Goal: Find specific page/section: Find specific page/section

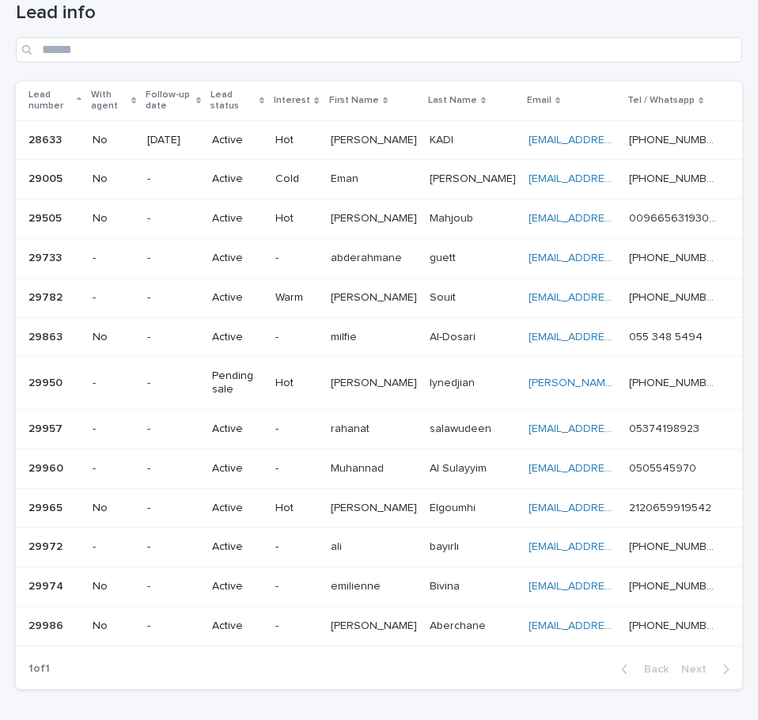
scroll to position [80, 0]
click at [620, 24] on h1 "Lead info" at bounding box center [379, 13] width 726 height 23
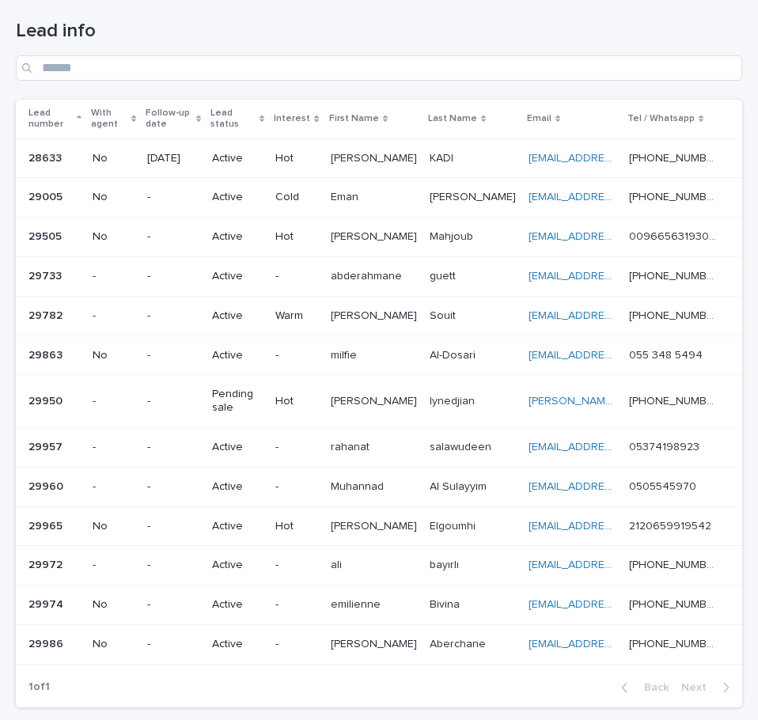
scroll to position [81, 0]
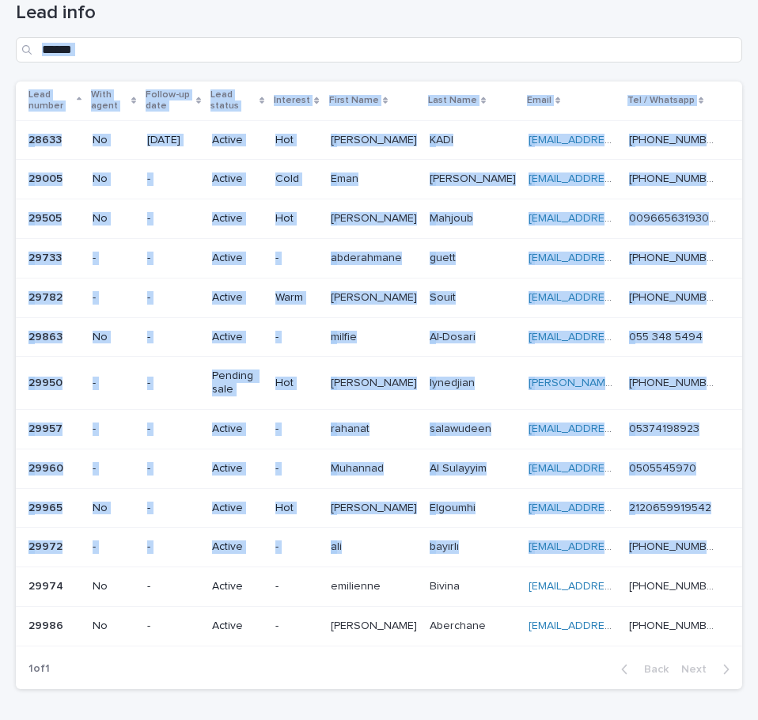
drag, startPoint x: 677, startPoint y: 460, endPoint x: 734, endPoint y: 570, distance: 123.1
click at [729, 577] on div "Lead info Lead number With agent Follow-up date Lead status Interest First Name…" at bounding box center [379, 336] width 726 height 732
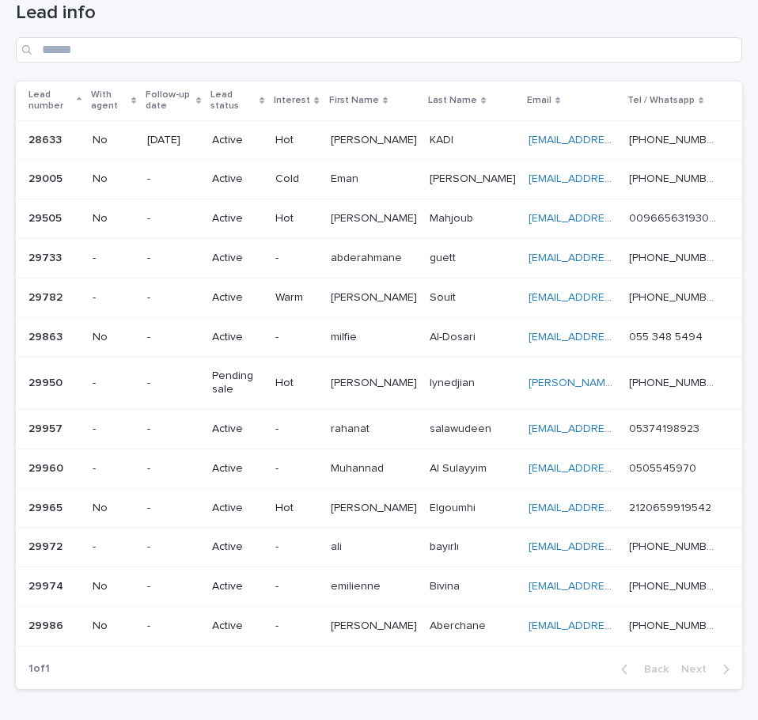
click at [741, 566] on div "Loading... Saving… Loading... Saving… Lead info Lead number With agent Follow-u…" at bounding box center [379, 375] width 758 height 811
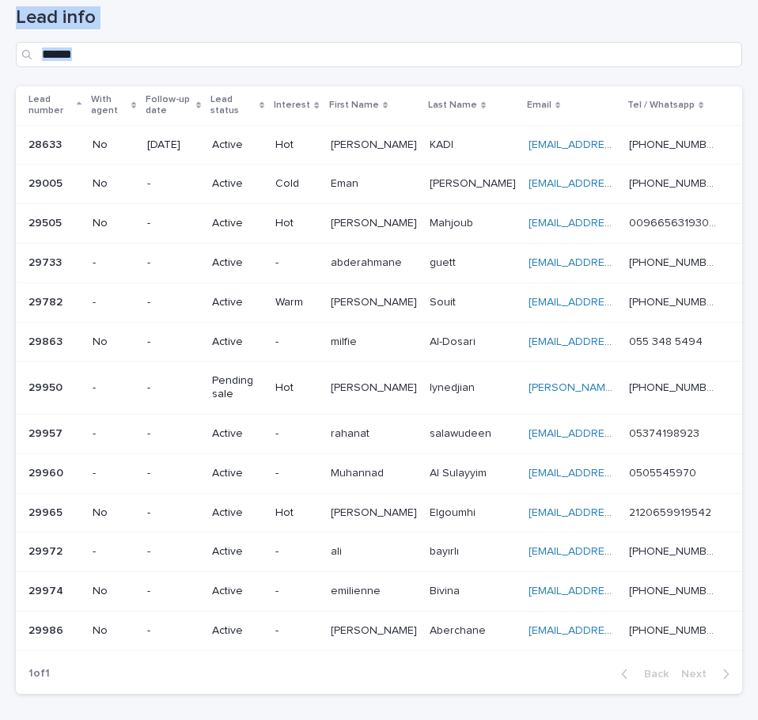
drag, startPoint x: 2, startPoint y: 9, endPoint x: 801, endPoint y: 642, distance: 1018.7
click at [757, 642] on html "Lead info Sales Closed Accounting Admission Agent Leads MB Loading... Saving… L…" at bounding box center [379, 360] width 758 height 720
click at [740, 588] on div "Loading... Saving… Loading... Saving… Lead info Lead number With agent Follow-u…" at bounding box center [379, 380] width 758 height 811
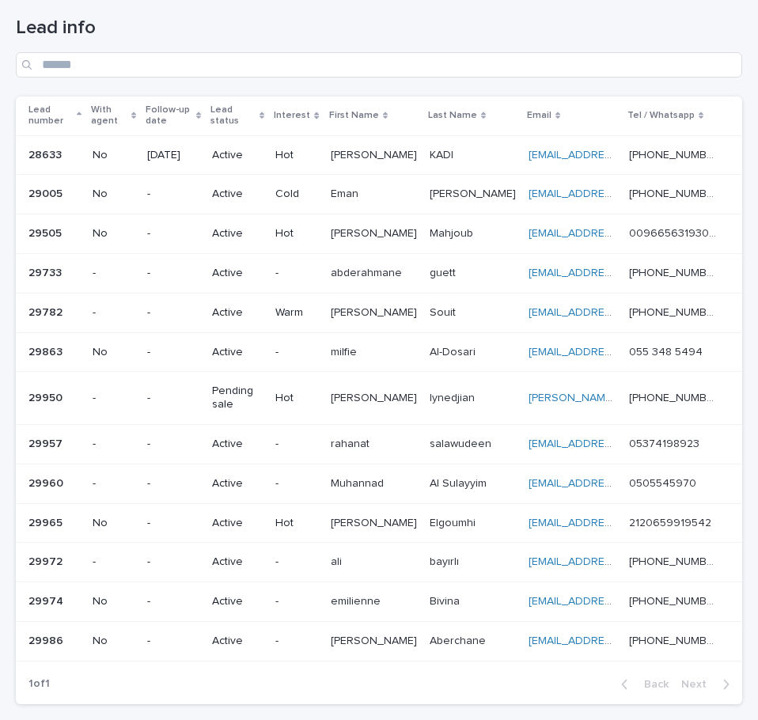
scroll to position [70, 0]
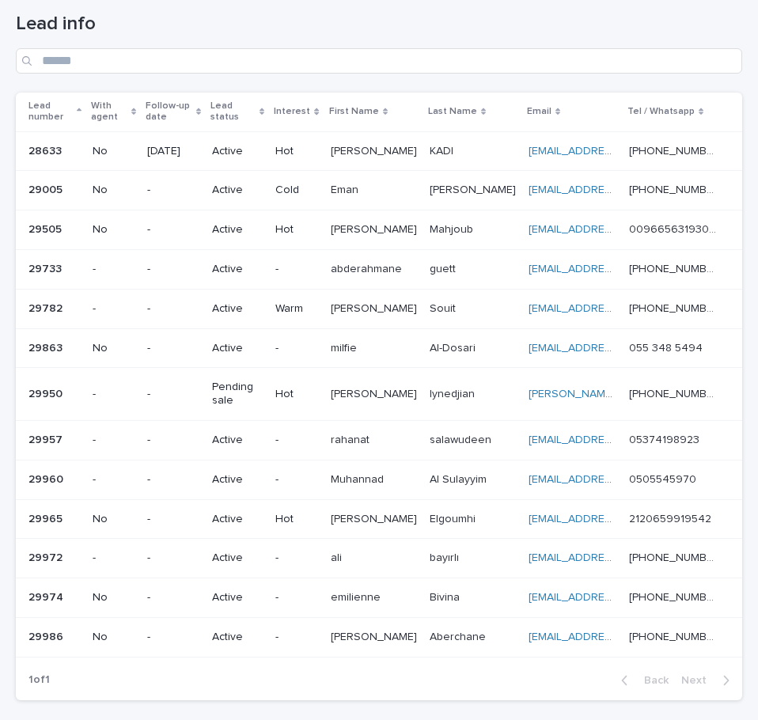
click at [360, 13] on h1 "Lead info" at bounding box center [379, 24] width 726 height 23
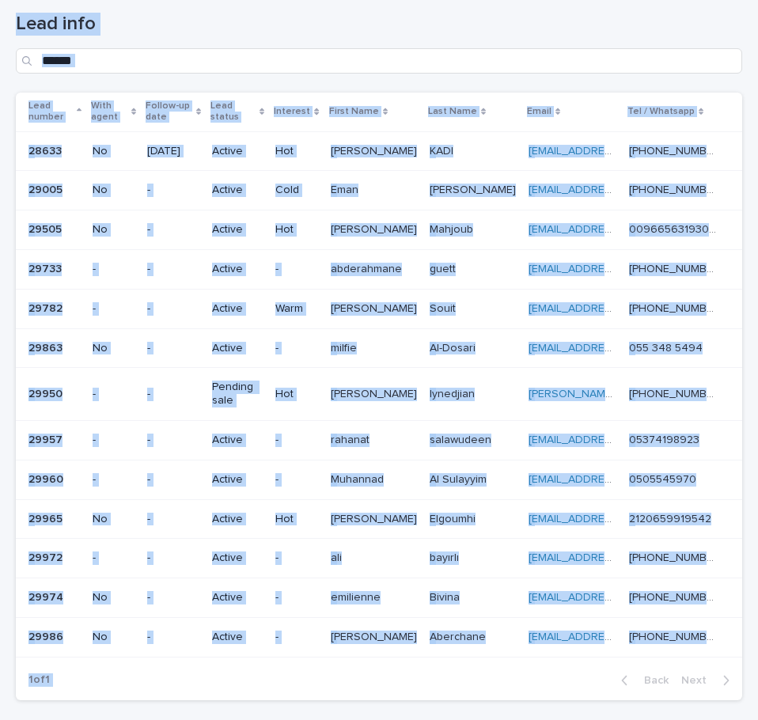
scroll to position [187, 0]
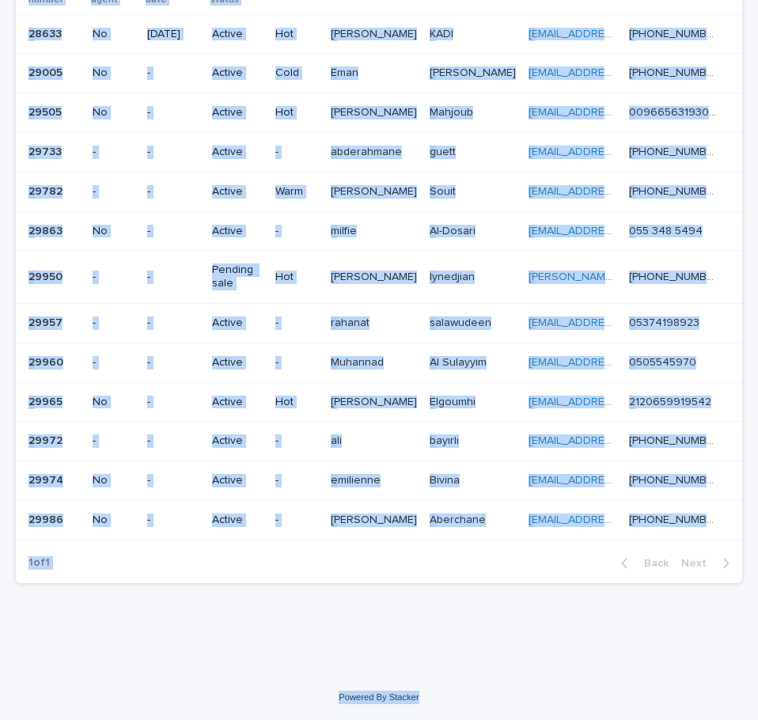
drag, startPoint x: 20, startPoint y: 21, endPoint x: 836, endPoint y: 716, distance: 1071.8
click at [757, 716] on html "Lead info Sales Closed Accounting Admission Agent Leads MB Loading... Saving… L…" at bounding box center [379, 360] width 758 height 720
click at [713, 630] on div "Loading... Saving… Loading... Saving… Lead info Lead number With agent Follow-u…" at bounding box center [379, 249] width 742 height 771
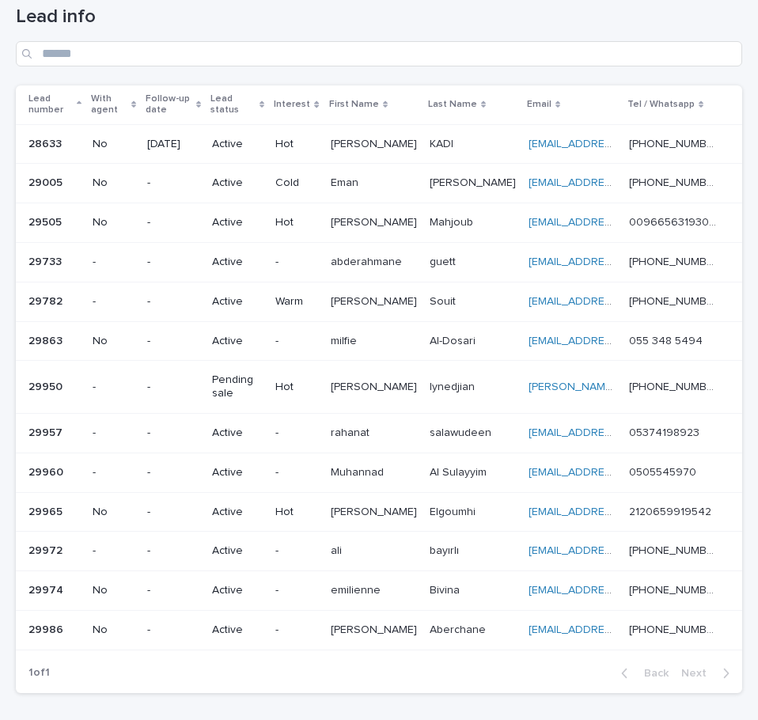
scroll to position [80, 0]
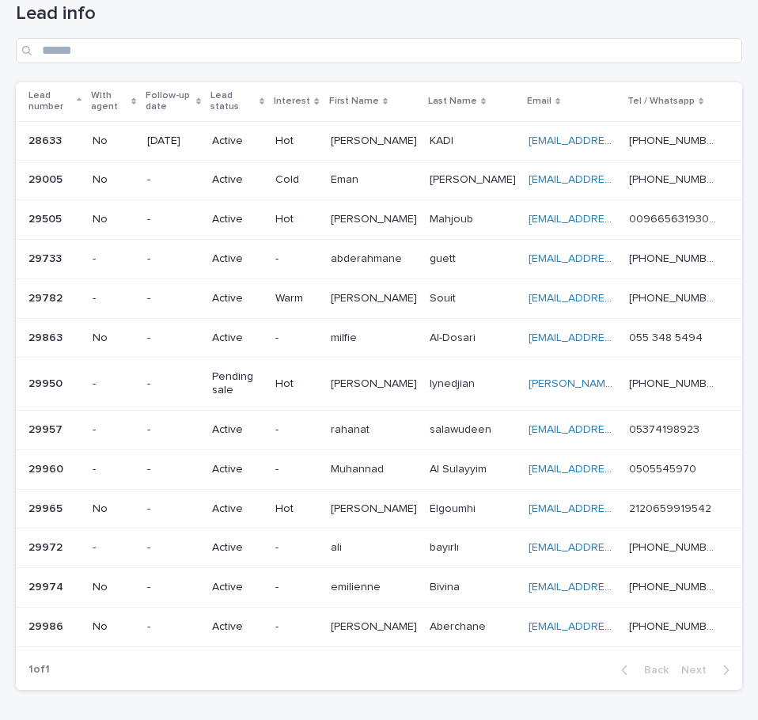
drag, startPoint x: 571, startPoint y: 13, endPoint x: 755, endPoint y: 80, distance: 195.4
click at [578, 14] on h1 "Lead info" at bounding box center [379, 13] width 726 height 23
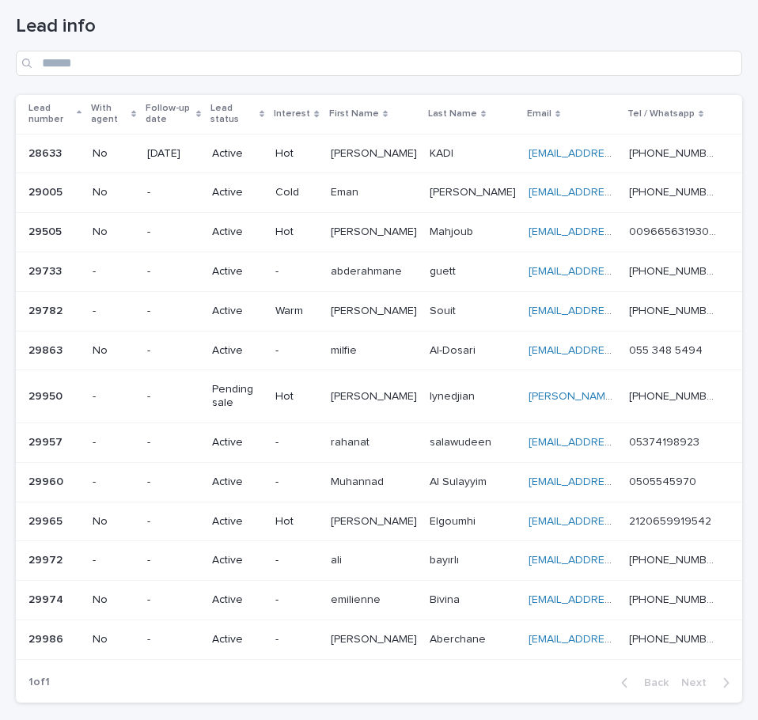
scroll to position [66, 0]
click at [631, 36] on h1 "Lead info" at bounding box center [379, 27] width 726 height 23
